Goal: Transaction & Acquisition: Purchase product/service

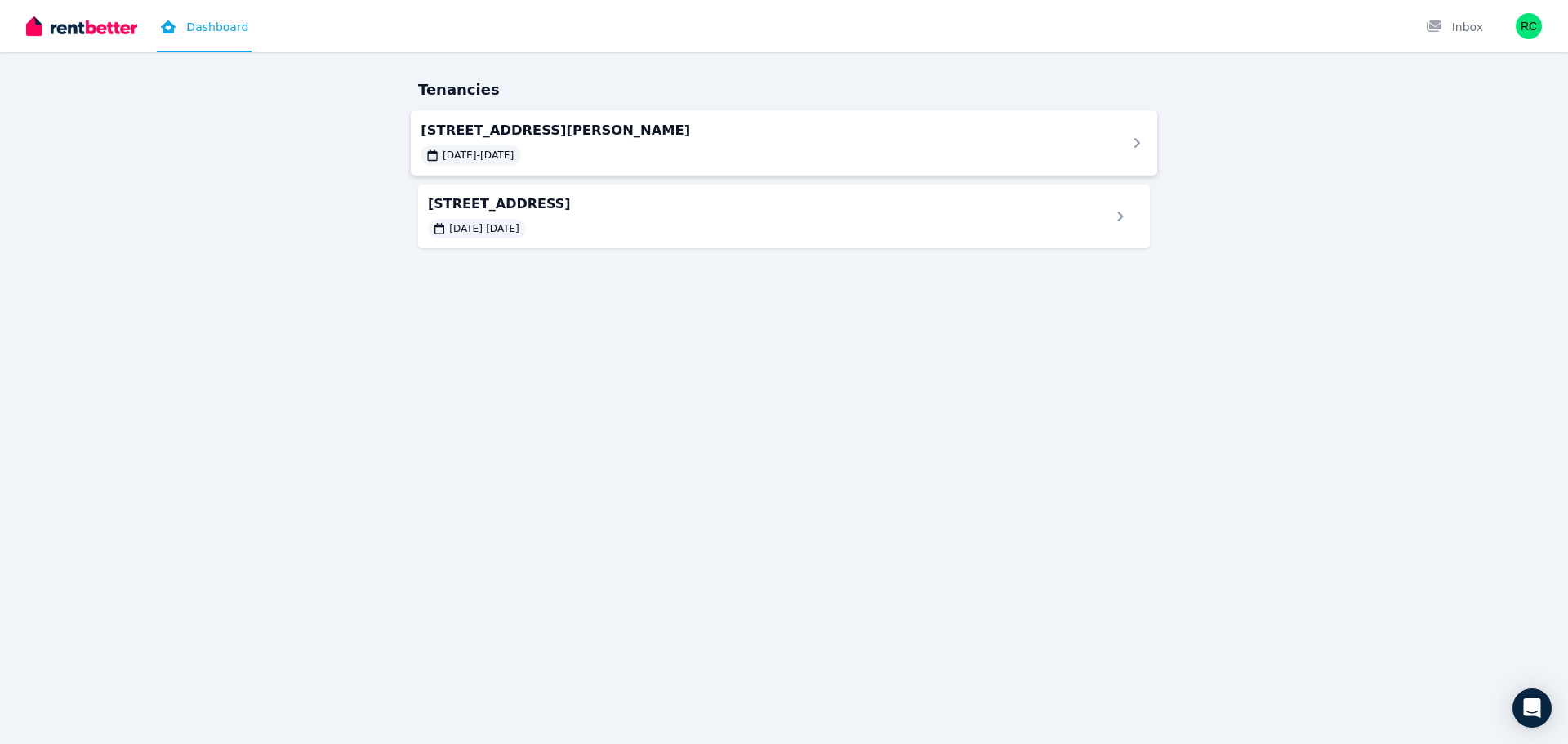
click at [636, 128] on span "[STREET_ADDRESS][PERSON_NAME]" at bounding box center [764, 129] width 686 height 19
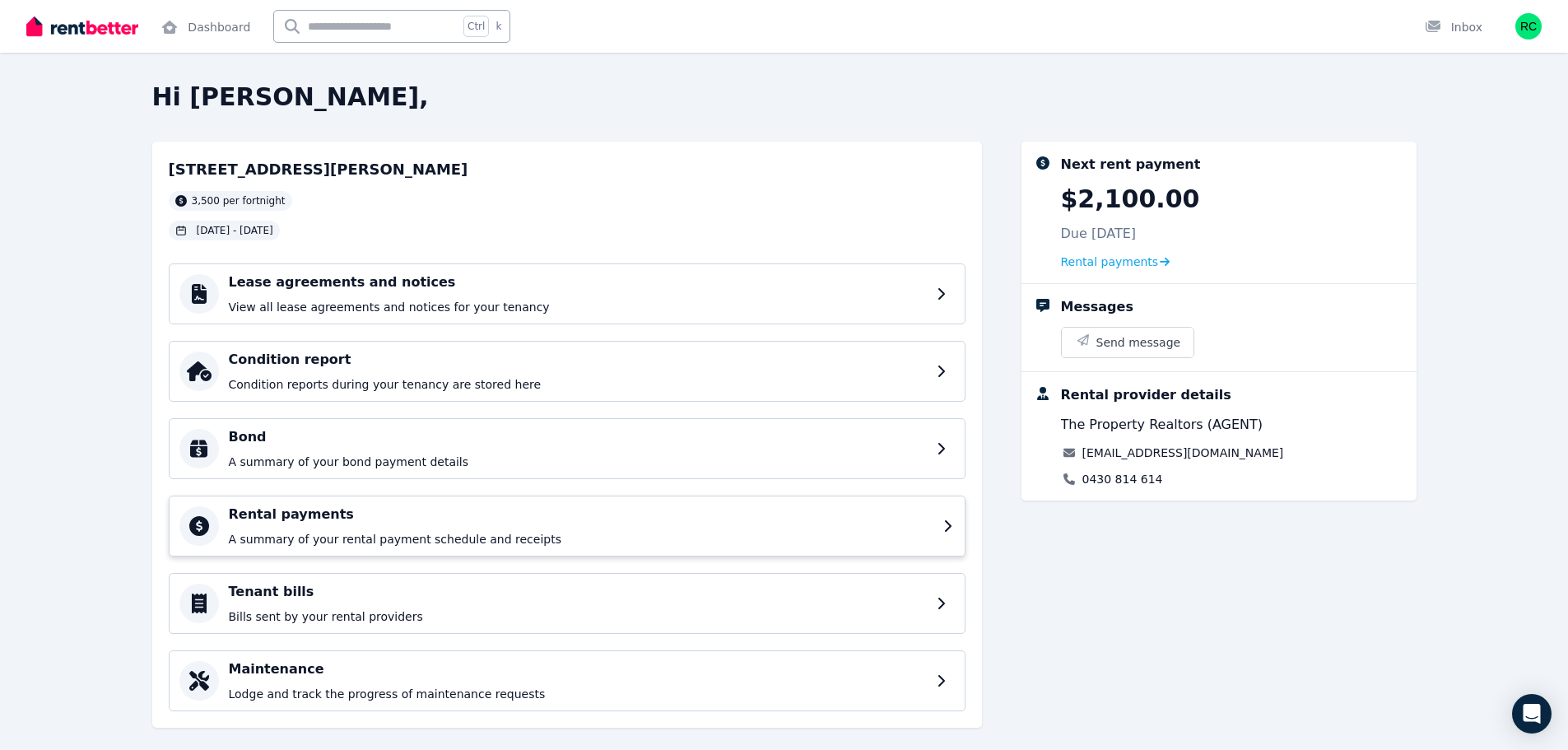
click at [444, 530] on div "Rental payments A summary of your rental payment schedule and receipts" at bounding box center [580, 526] width 705 height 43
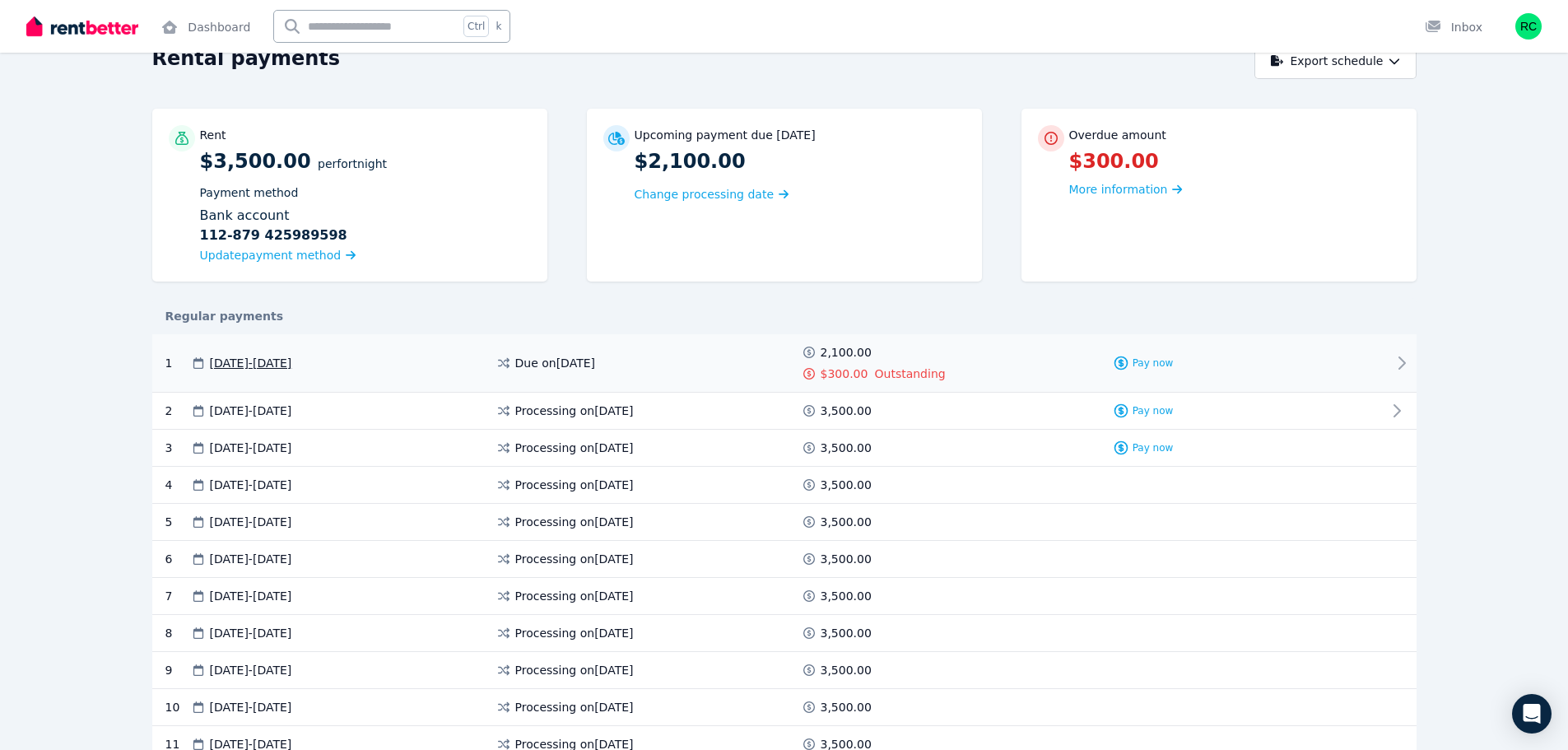
scroll to position [165, 0]
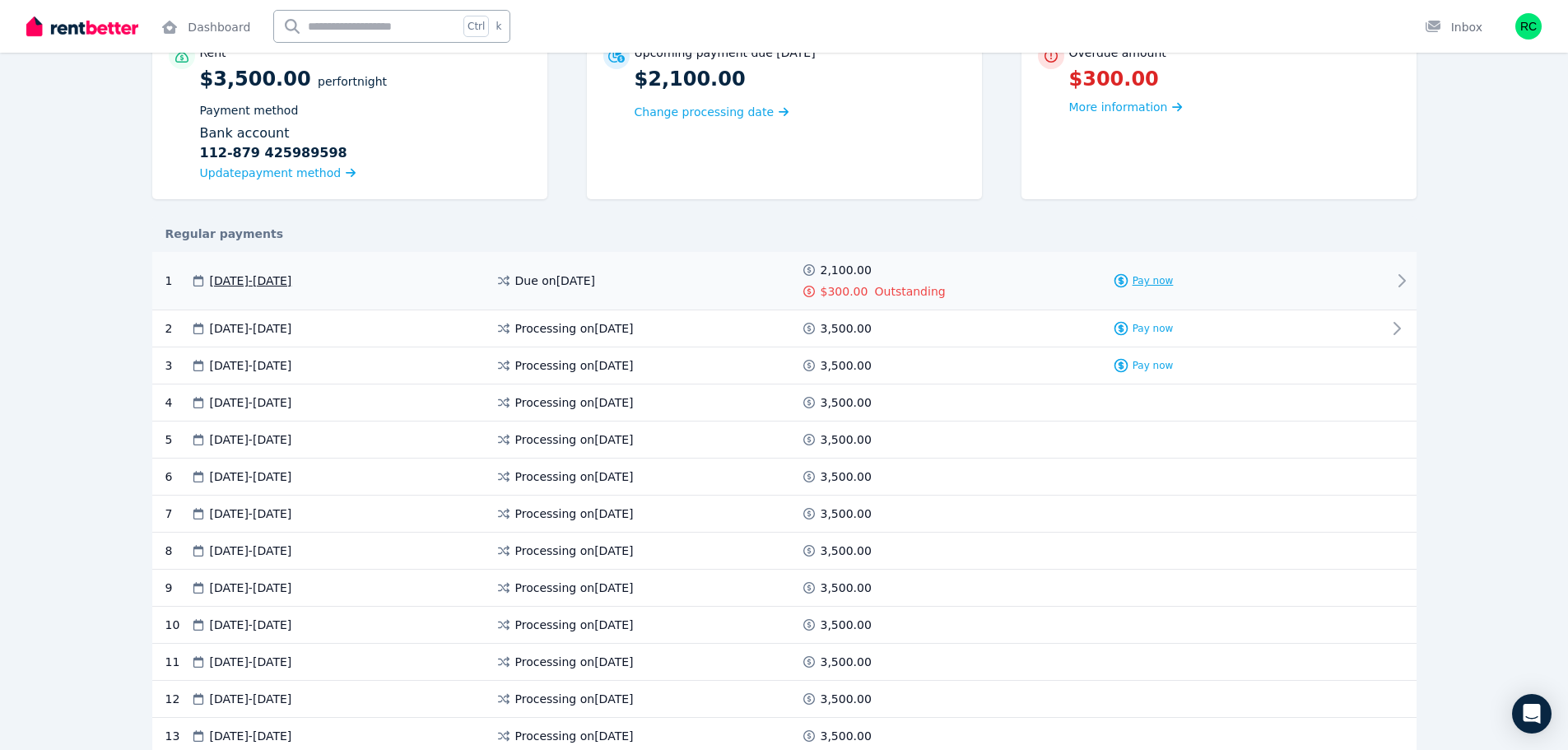
click at [1128, 283] on icon at bounding box center [1120, 281] width 16 height 16
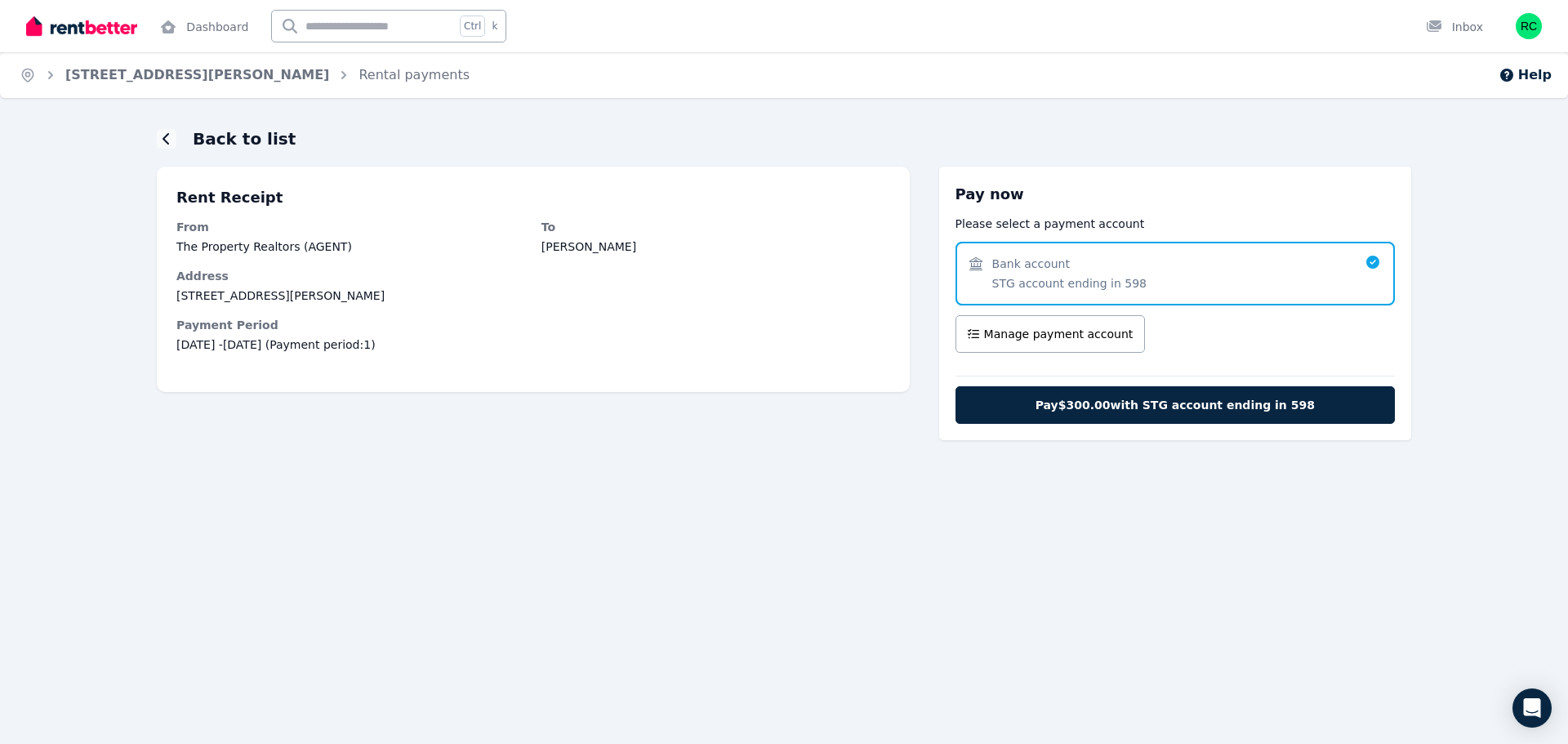
click at [1254, 275] on span "Bank account STG account ending in 598" at bounding box center [1167, 273] width 395 height 36
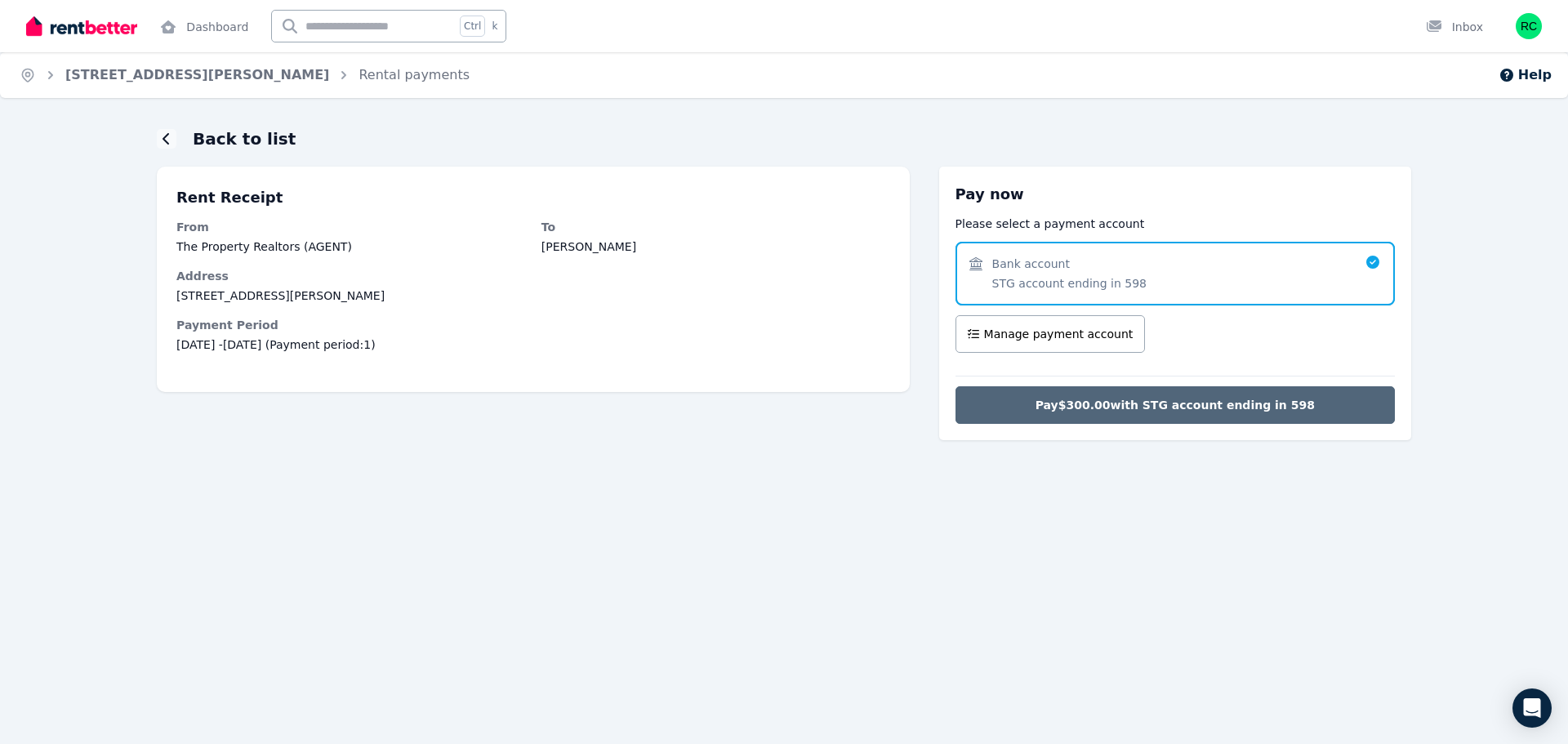
click at [1263, 395] on button "Pay $300.00 with STG account ending in 598" at bounding box center [1174, 405] width 439 height 38
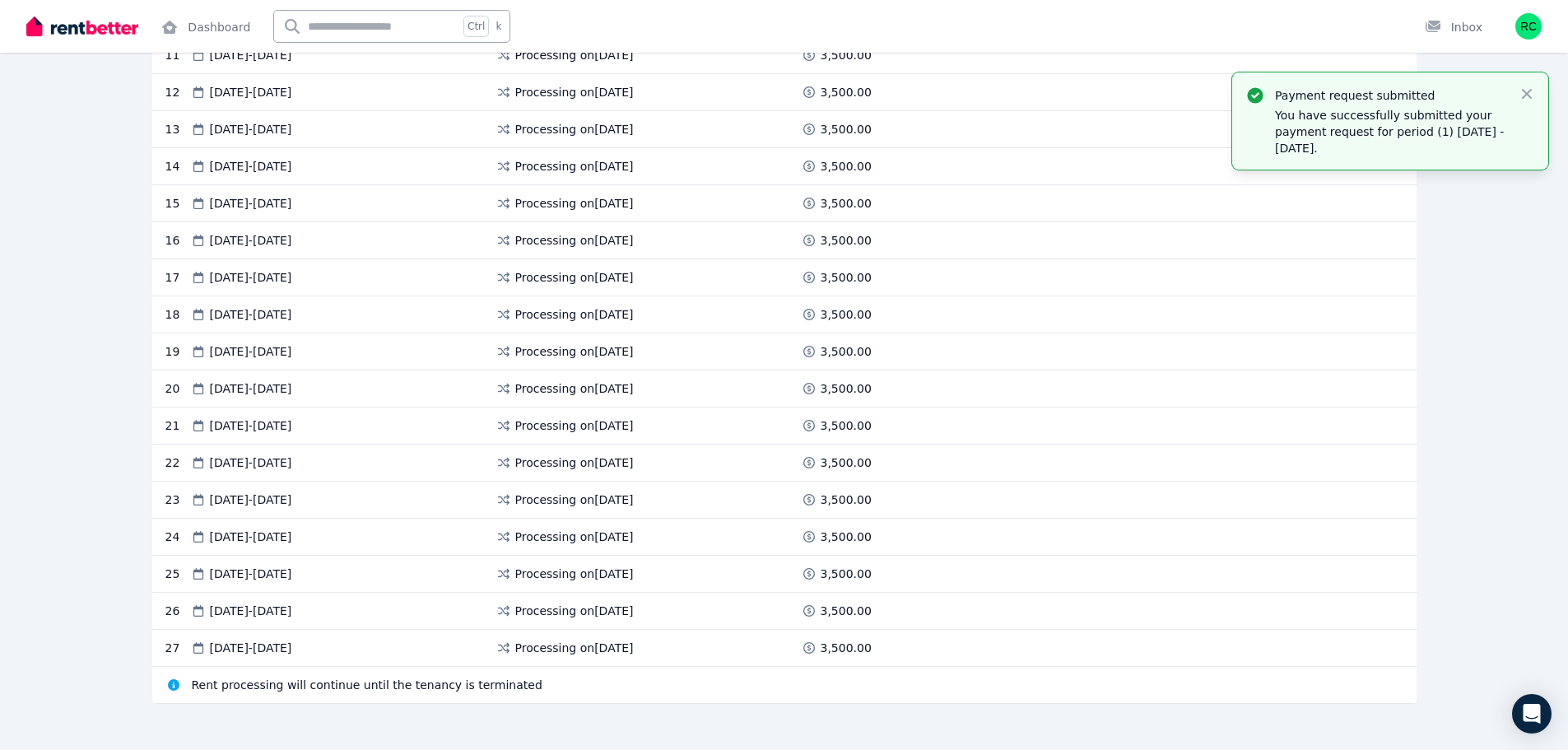
scroll to position [785, 0]
